Goal: Task Accomplishment & Management: Use online tool/utility

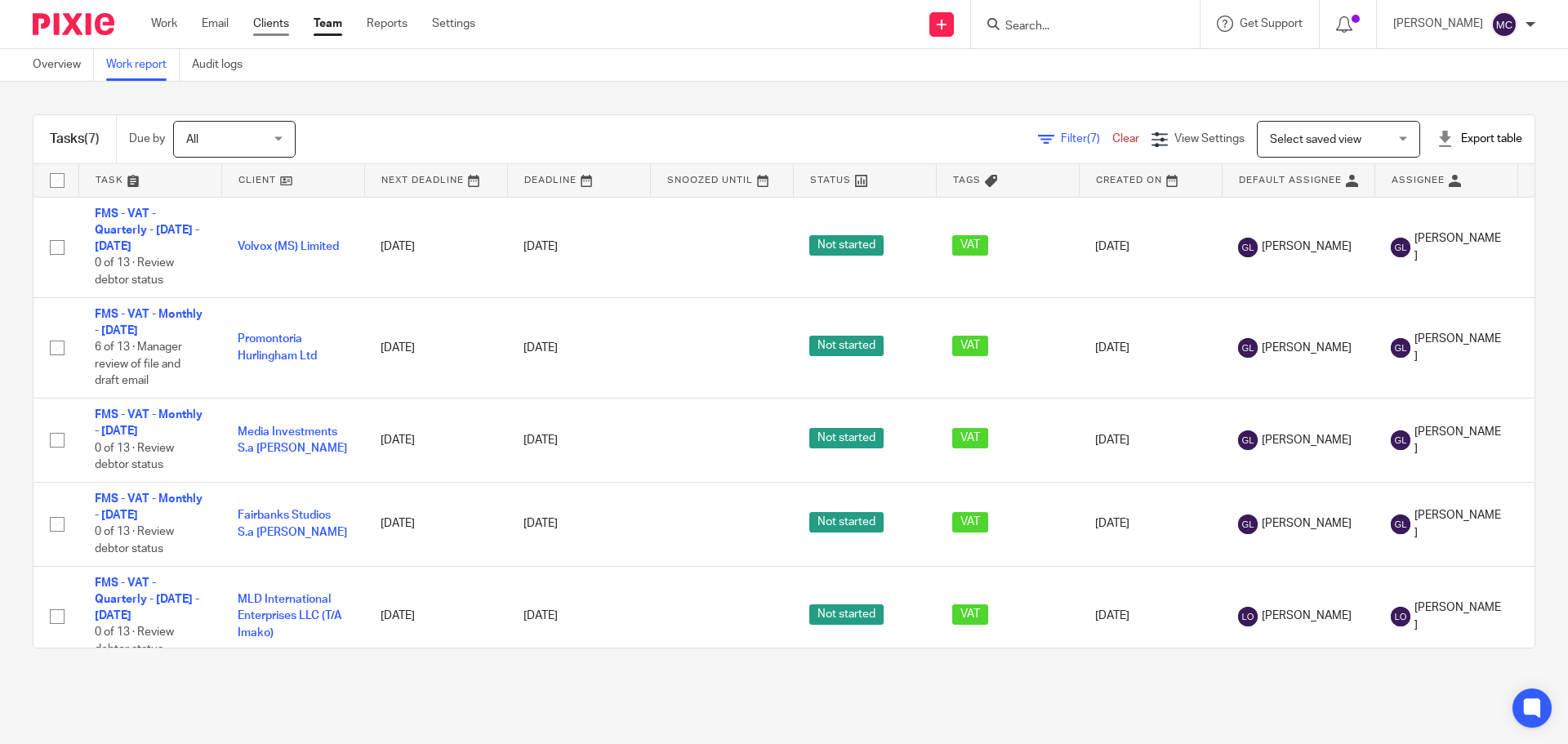
click at [289, 22] on link "Clients" at bounding box center [270, 24] width 36 height 17
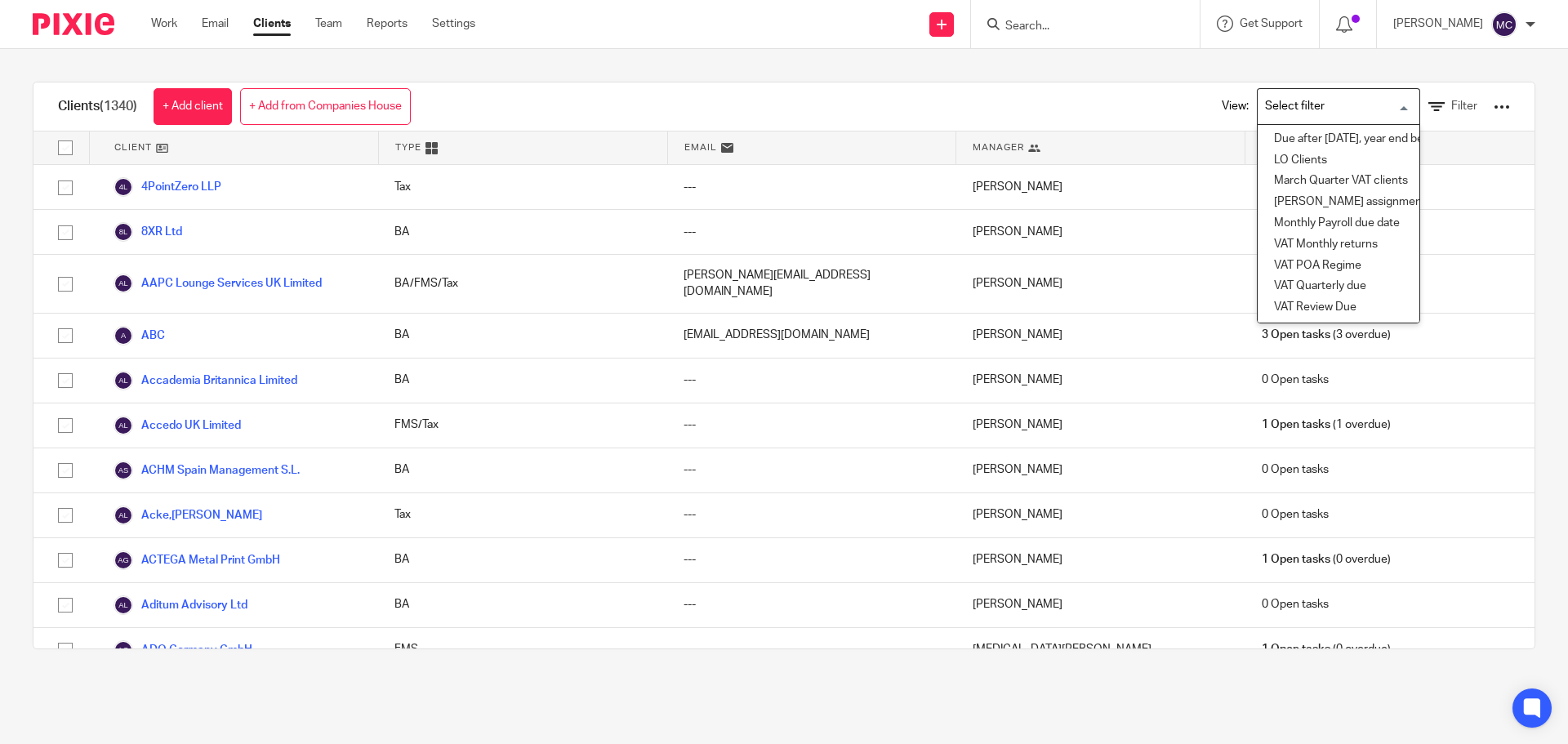
click at [1494, 102] on div at bounding box center [1502, 107] width 17 height 17
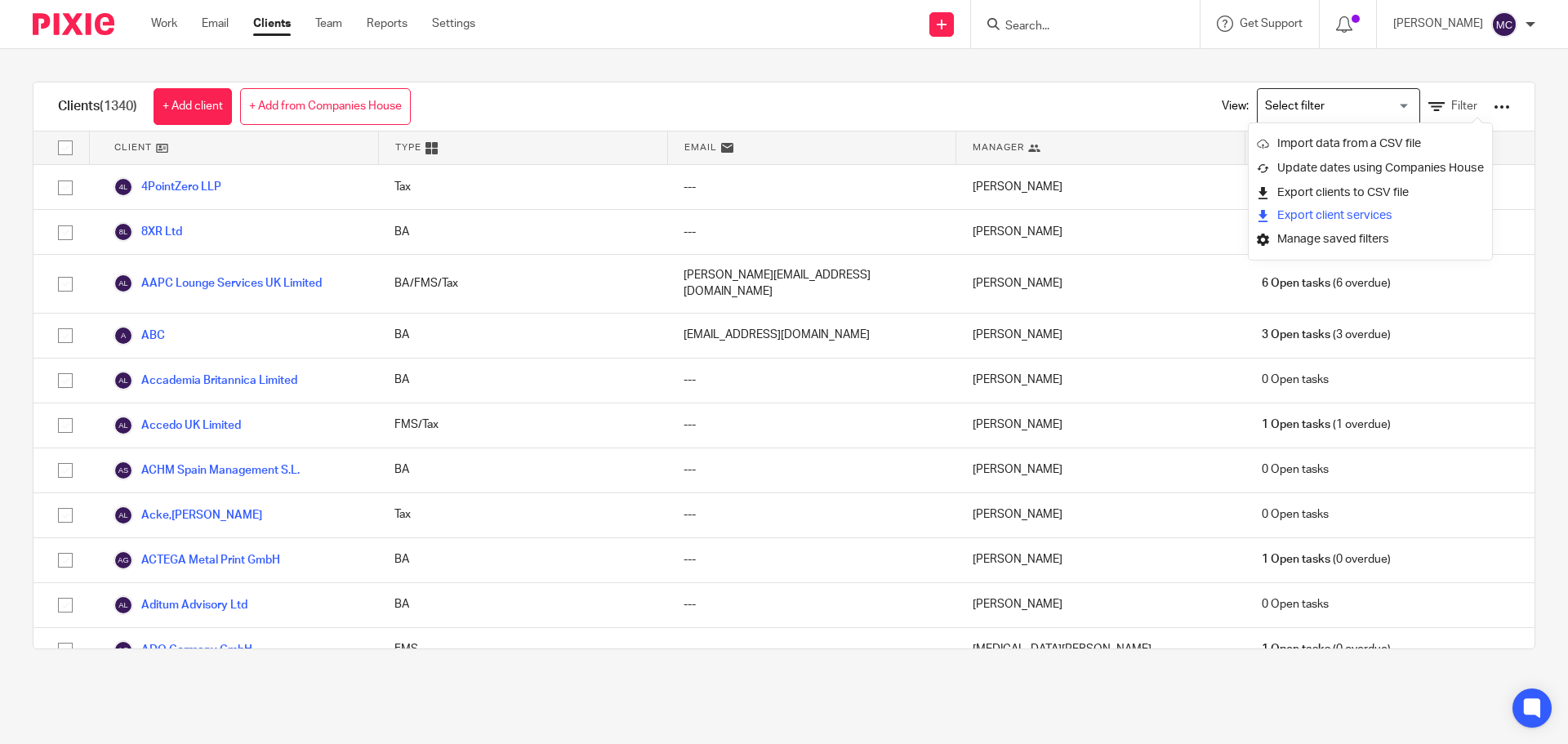
click at [1325, 214] on button "Export client services" at bounding box center [1324, 216] width 135 height 22
